Goal: Information Seeking & Learning: Learn about a topic

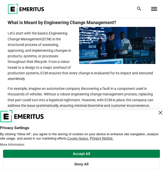
scroll to position [321, 0]
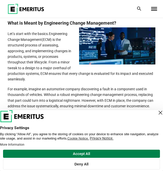
drag, startPoint x: 44, startPoint y: 26, endPoint x: 63, endPoint y: 84, distance: 60.5
copy div "Engineering Change Management? Let’s start with the basics. Engineering Change …"
drag, startPoint x: 1, startPoint y: 99, endPoint x: 46, endPoint y: 100, distance: 44.9
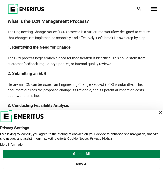
scroll to position [1114, 0]
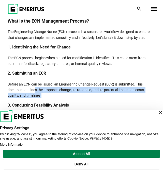
drag, startPoint x: 42, startPoint y: 101, endPoint x: 36, endPoint y: 96, distance: 8.1
click at [36, 96] on p "Before an ECN can be issued, an Engineering Change Request (ECR) is submitted. …" at bounding box center [81, 89] width 147 height 17
drag, startPoint x: 36, startPoint y: 96, endPoint x: 41, endPoint y: 100, distance: 7.0
click at [41, 98] on span "Before an ECN can be issued, an Engineering Change Request (ECR) is submitted. …" at bounding box center [76, 89] width 137 height 15
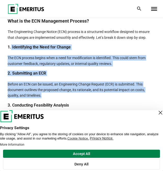
drag, startPoint x: 11, startPoint y: 52, endPoint x: 42, endPoint y: 103, distance: 59.5
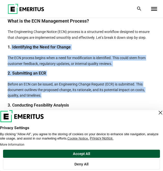
copy div "Identifying the Need for Change The ECN process begins when a need for modifica…"
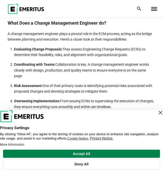
scroll to position [1338, 0]
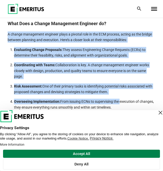
drag, startPoint x: 7, startPoint y: 38, endPoint x: 119, endPoint y: 105, distance: 130.6
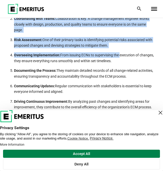
copy div "A change management engineer plays a pivotal role in the ECM process, acting as…"
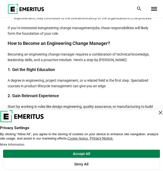
scroll to position [1474, 0]
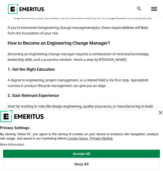
copy div "A change management engineer plays a pivotal role in the ECM process, acting as…"
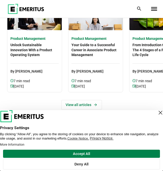
scroll to position [0, 1]
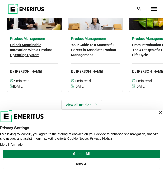
click at [41, 64] on div "Product Management Unlock Sustainable Innovation With a Product Operating Syste…" at bounding box center [34, 61] width 54 height 62
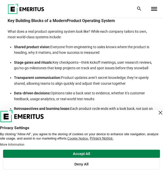
scroll to position [419, 0]
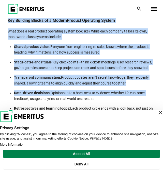
drag, startPoint x: 7, startPoint y: 31, endPoint x: 148, endPoint y: 105, distance: 158.6
copy div "Key Building Blocks of a Modern Product Operating System What does a real produ…"
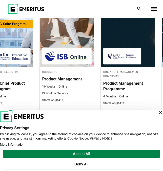
scroll to position [0, 395]
